Goal: Task Accomplishment & Management: Manage account settings

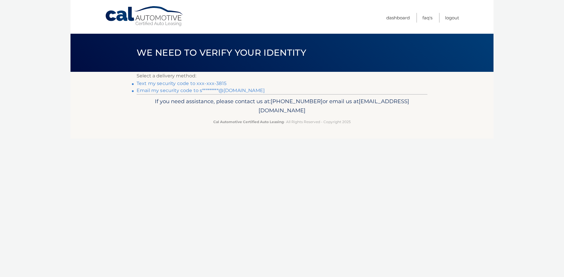
click at [206, 85] on link "Text my security code to xxx-xxx-3815" at bounding box center [181, 84] width 90 height 6
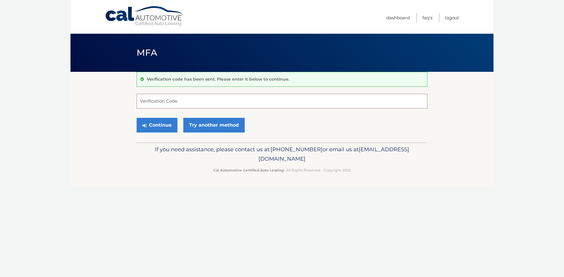
click at [176, 103] on input "Verification Code" at bounding box center [281, 101] width 291 height 15
type input "847589"
click at [152, 123] on button "Continue" at bounding box center [156, 125] width 41 height 15
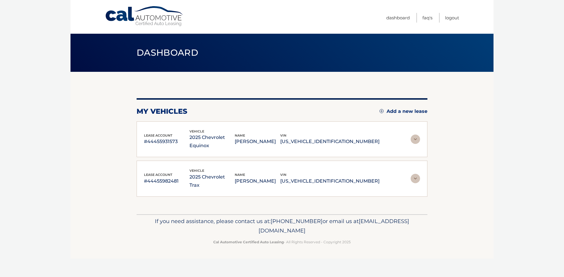
click at [415, 135] on img at bounding box center [414, 139] width 9 height 9
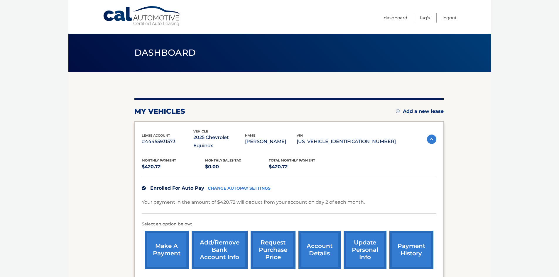
click at [428, 135] on img at bounding box center [431, 139] width 9 height 9
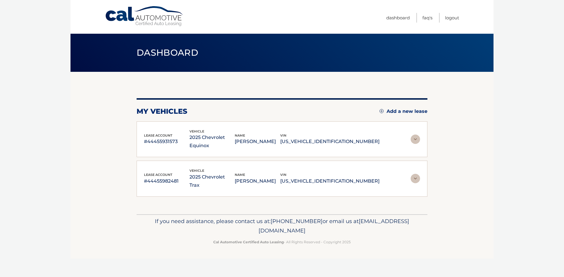
click at [417, 174] on img at bounding box center [414, 178] width 9 height 9
